Goal: Navigation & Orientation: Find specific page/section

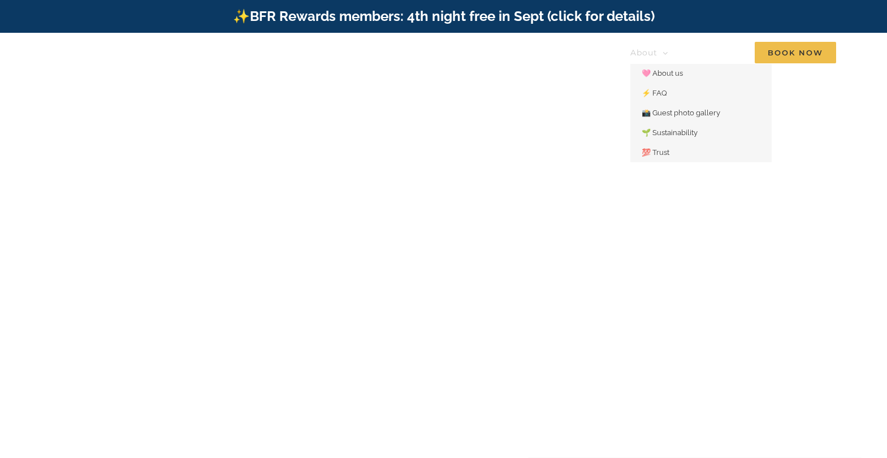
click at [649, 50] on span "About" at bounding box center [644, 53] width 27 height 8
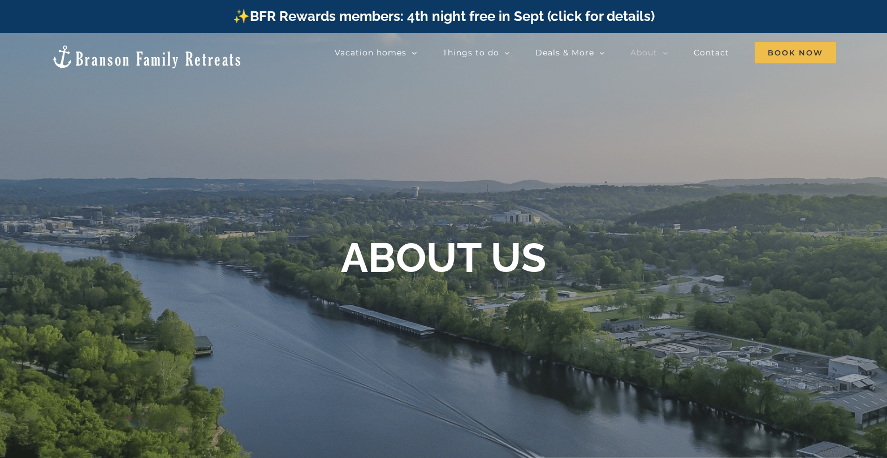
click at [650, 255] on div "ABOUT US" at bounding box center [444, 258] width 452 height 49
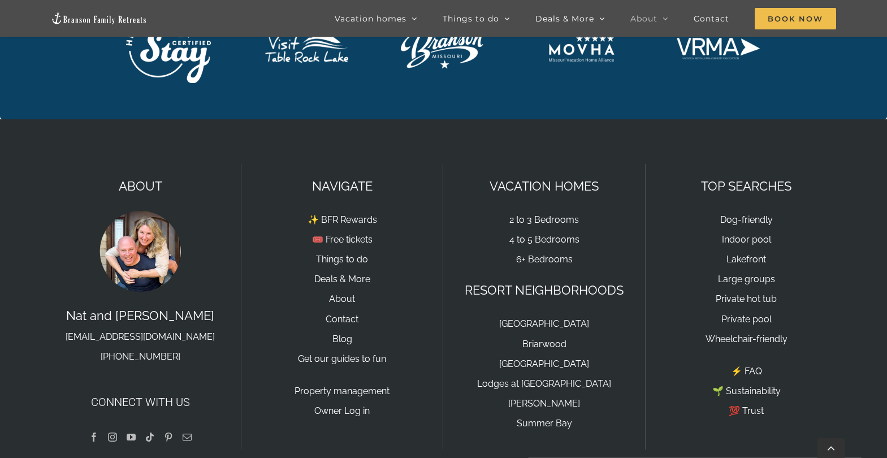
scroll to position [1971, 0]
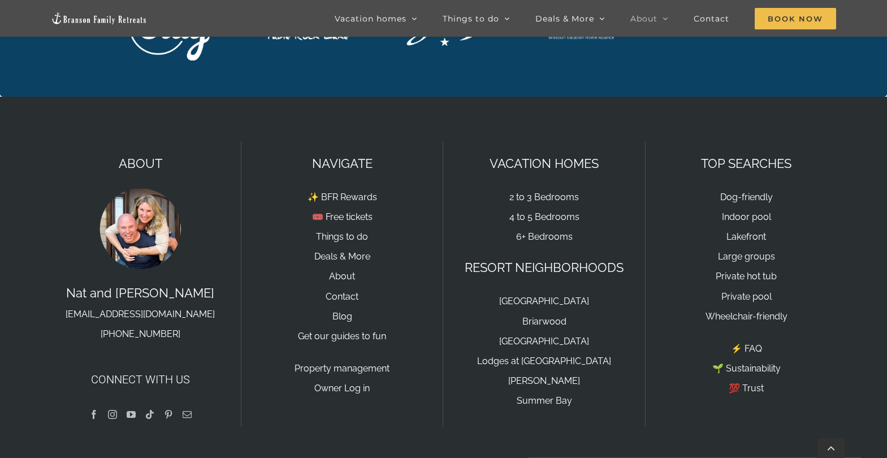
click at [141, 190] on img at bounding box center [140, 228] width 85 height 85
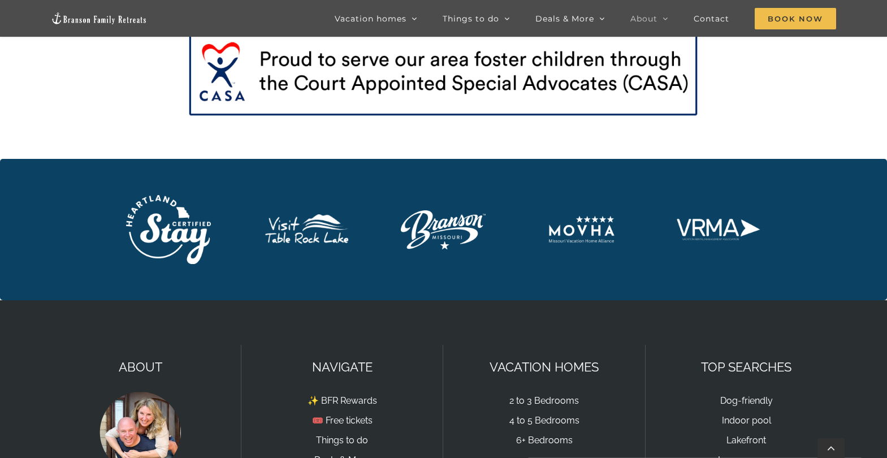
scroll to position [1658, 0]
